Goal: Information Seeking & Learning: Understand process/instructions

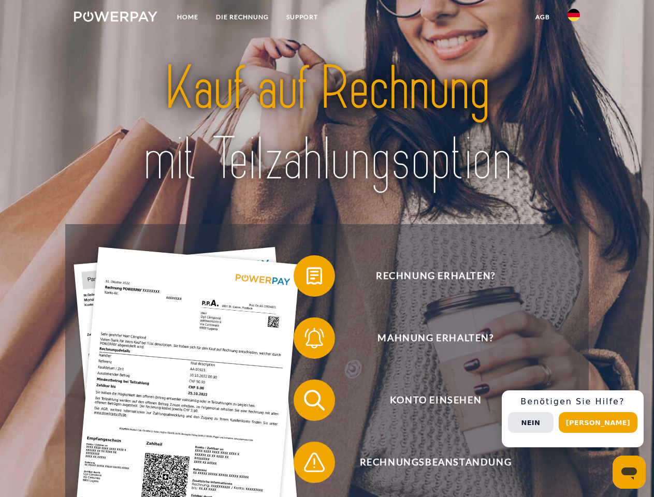
click at [115, 18] on img at bounding box center [115, 16] width 83 height 10
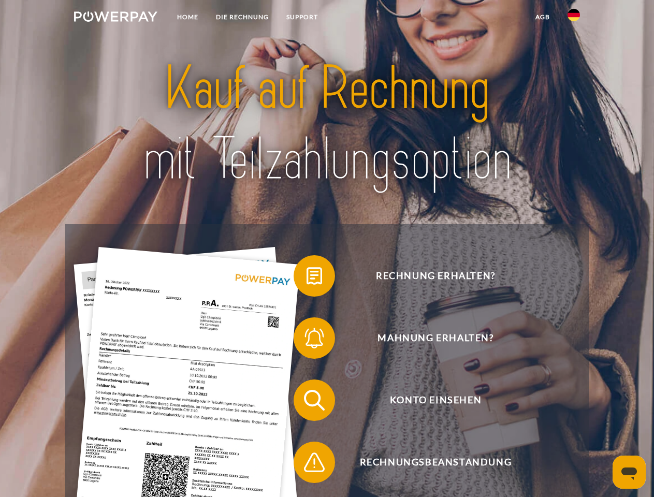
click at [573, 18] on img at bounding box center [573, 15] width 12 height 12
click at [542, 17] on link "agb" at bounding box center [542, 17] width 32 height 19
click at [306, 278] on span at bounding box center [299, 276] width 52 height 52
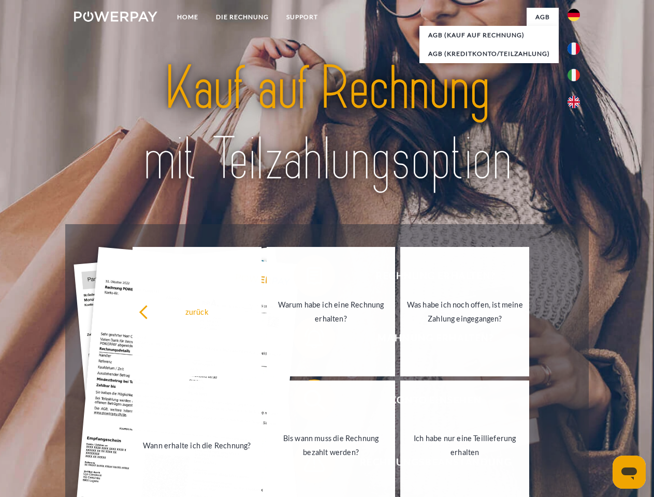
click at [306, 340] on div "Rechnung erhalten? Mahnung erhalten? Konto einsehen" at bounding box center [326, 431] width 523 height 414
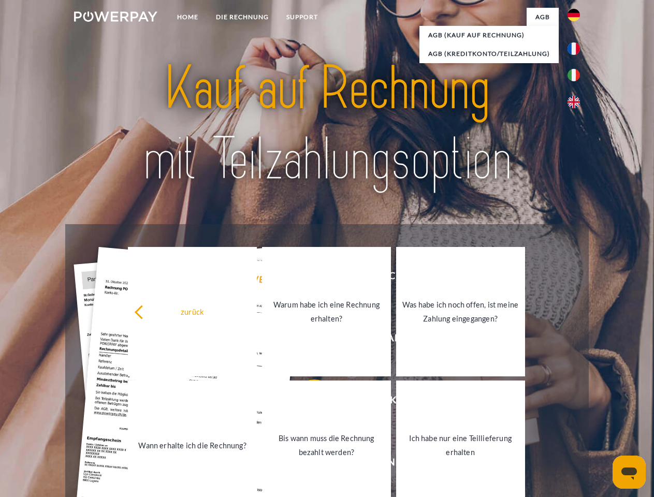
click at [306, 402] on link "Bis wann muss die Rechnung bezahlt werden?" at bounding box center [326, 444] width 129 height 129
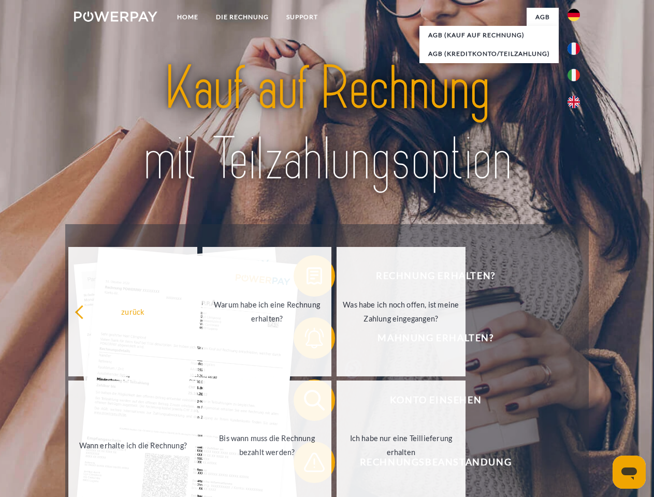
click at [306, 464] on span at bounding box center [299, 462] width 52 height 52
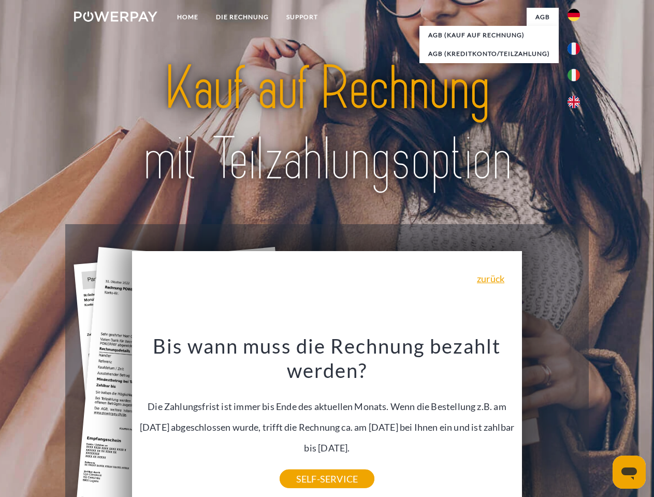
click at [576, 419] on div "Rechnung erhalten? Mahnung erhalten? Konto einsehen" at bounding box center [326, 431] width 523 height 414
click at [551, 421] on span "Konto einsehen" at bounding box center [435, 399] width 254 height 41
click at [601, 422] on header "Home DIE RECHNUNG SUPPORT" at bounding box center [327, 357] width 654 height 715
